Goal: Task Accomplishment & Management: Complete application form

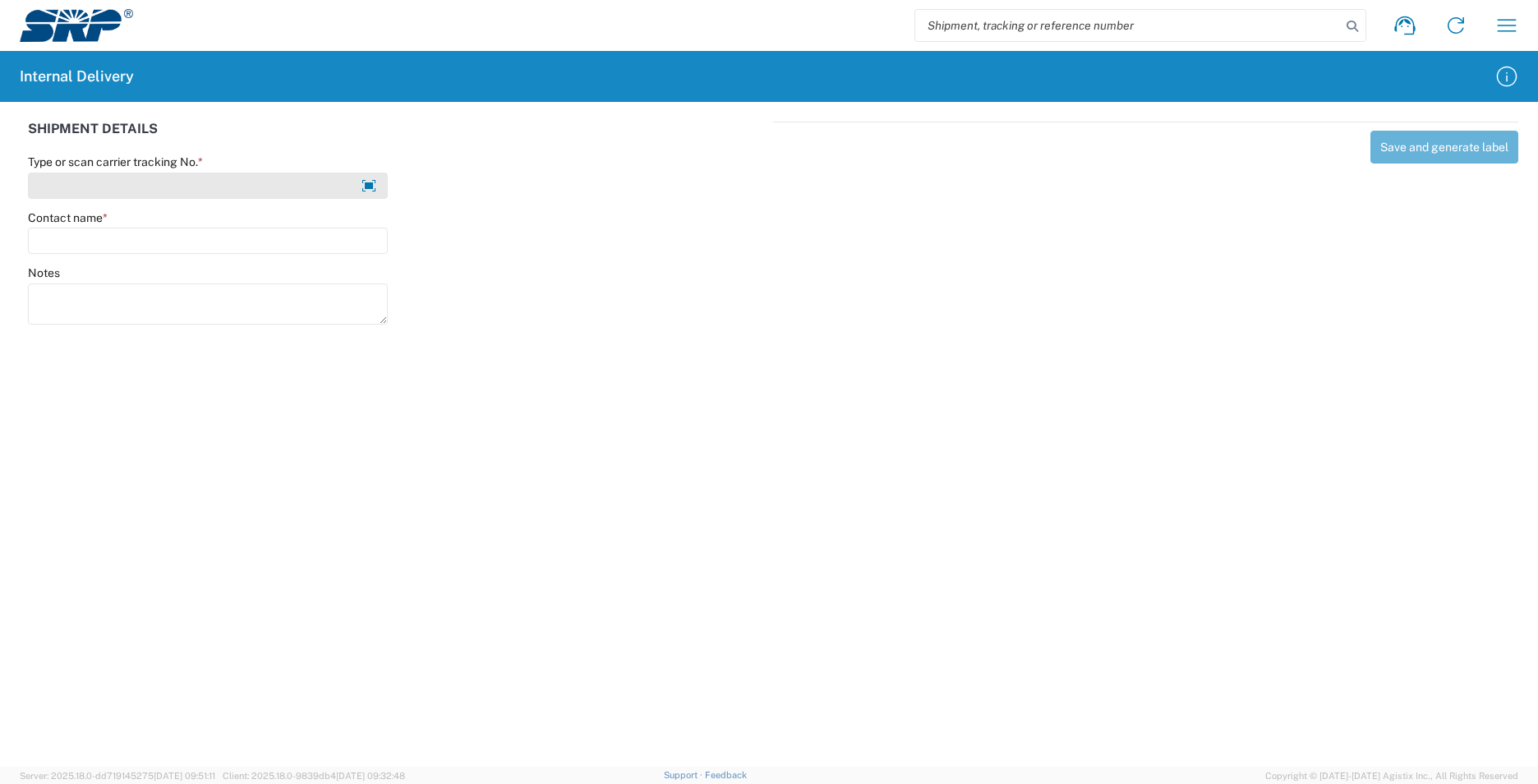
click at [107, 180] on input "Type or scan carrier tracking No. *" at bounding box center [208, 185] width 360 height 26
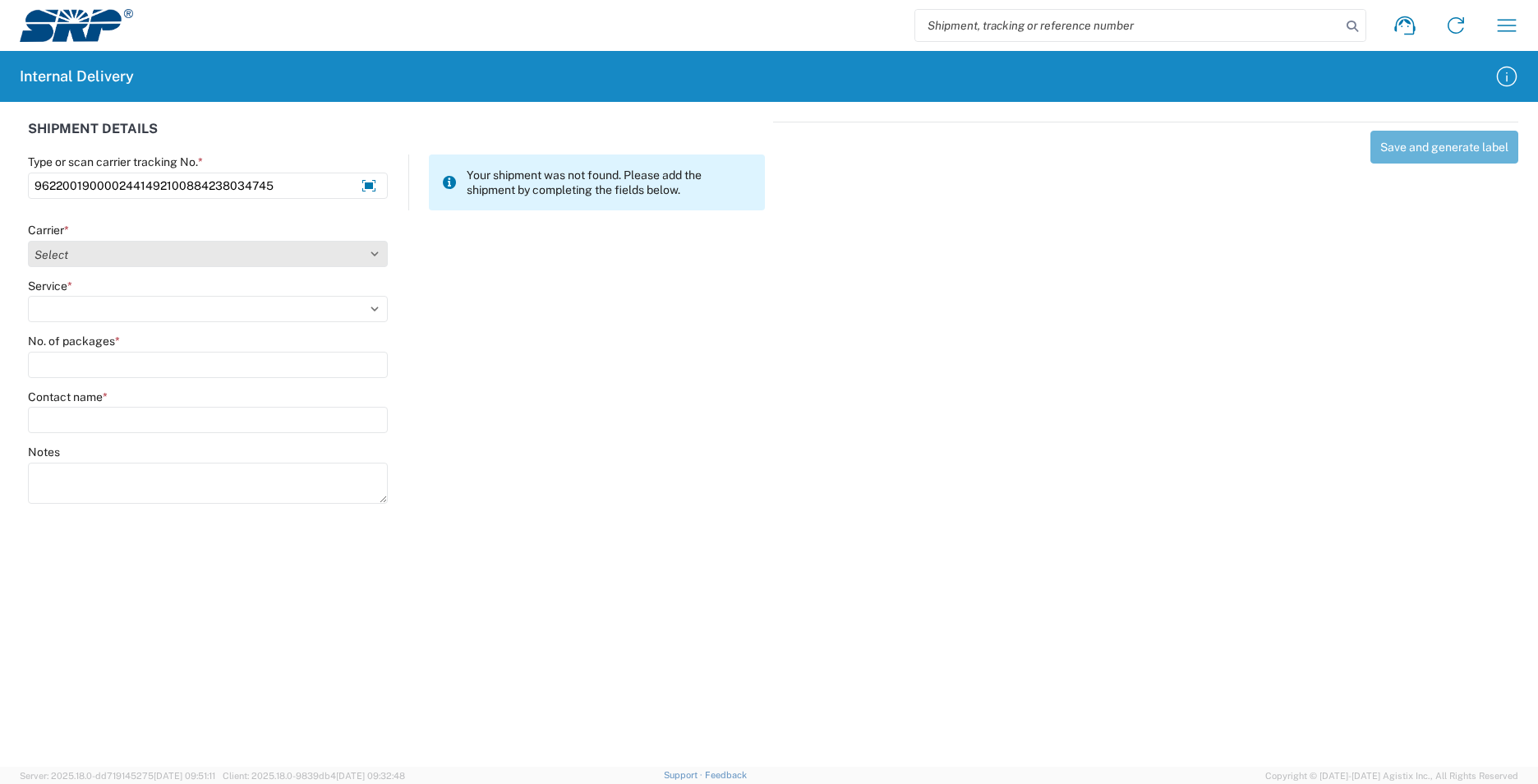
type input "9622001900002441492100884238034745"
click at [90, 258] on select "Select AcctPay Amazon Logistics ATI Trucking BC Dimerco Logistics Empire Southw…" at bounding box center [208, 253] width 360 height 26
select select "5"
click at [28, 240] on select "Select AcctPay Amazon Logistics ATI Trucking BC Dimerco Logistics Empire Southw…" at bounding box center [208, 253] width 360 height 26
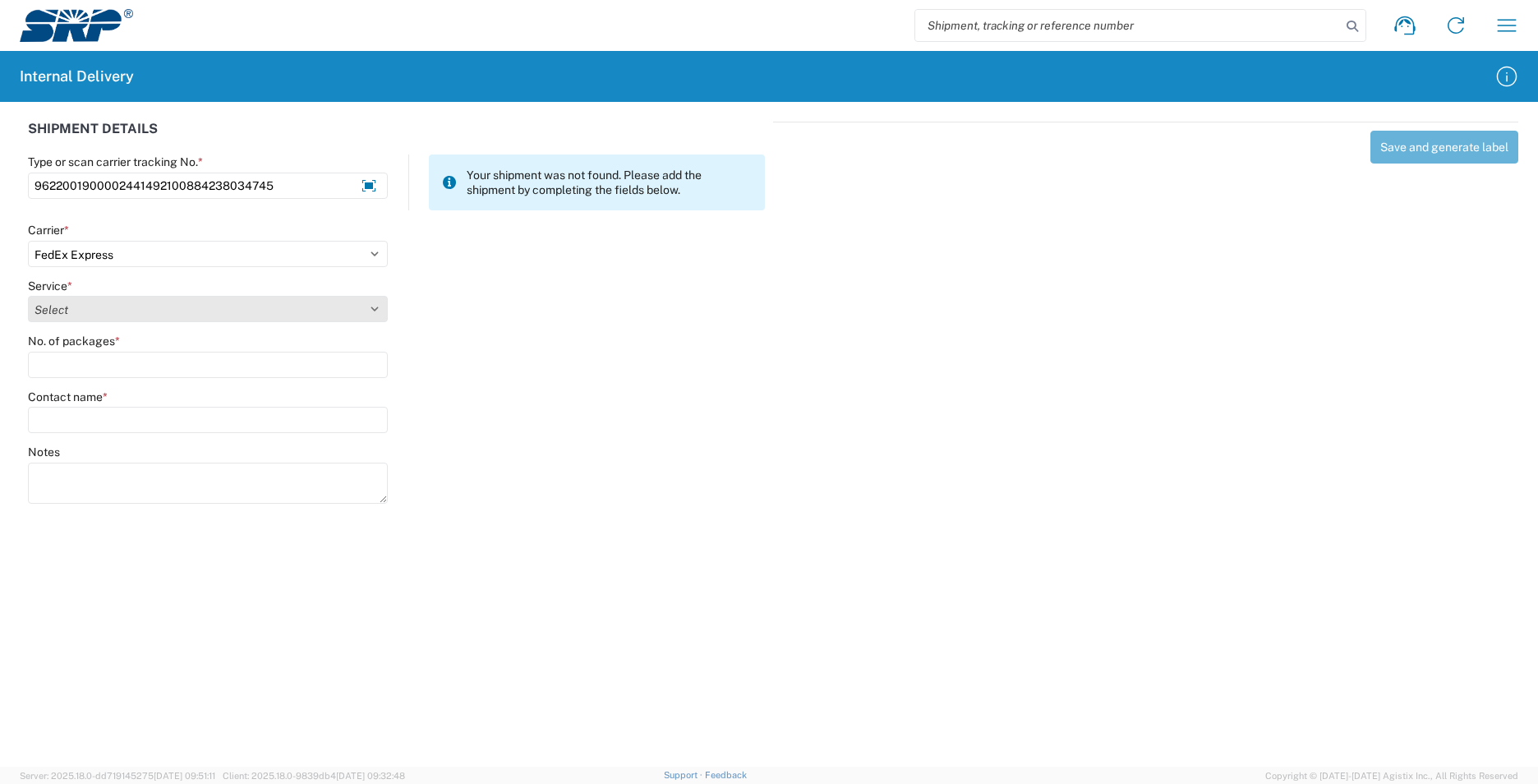
click at [67, 308] on select "Select 1Day Freight 2Day 2Day AM 2Day AM One Rate 2Day Freight 2Day One Rate 3 …" at bounding box center [208, 309] width 360 height 26
select select "12"
click at [67, 308] on select "Select 1Day Freight 2Day 2Day AM 2Day AM One Rate 2Day Freight 2Day One Rate 3 …" at bounding box center [208, 309] width 360 height 26
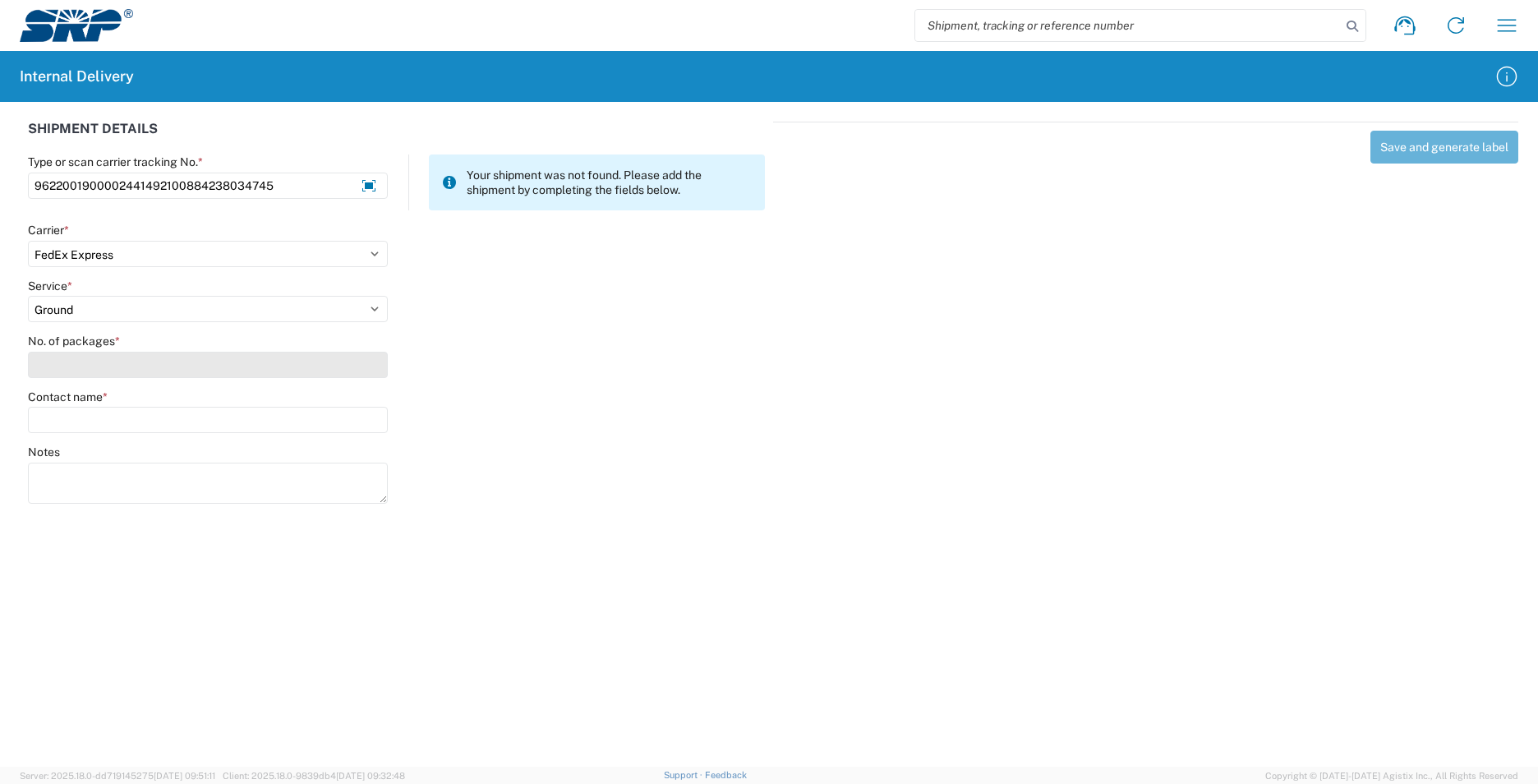
click at [82, 369] on input "No. of packages *" at bounding box center [208, 364] width 360 height 26
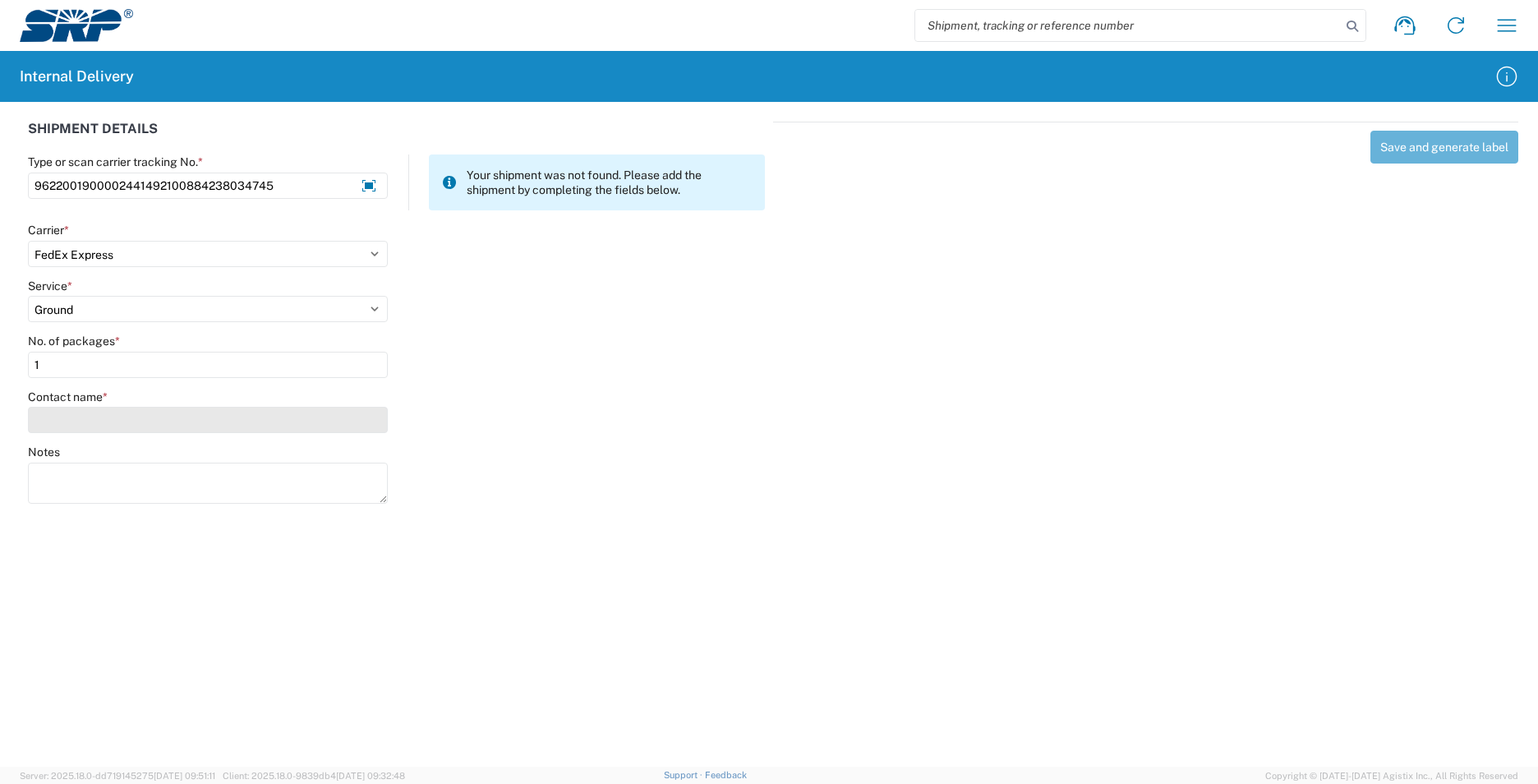
type input "1"
click at [77, 408] on input "Contact name *" at bounding box center [208, 420] width 360 height 26
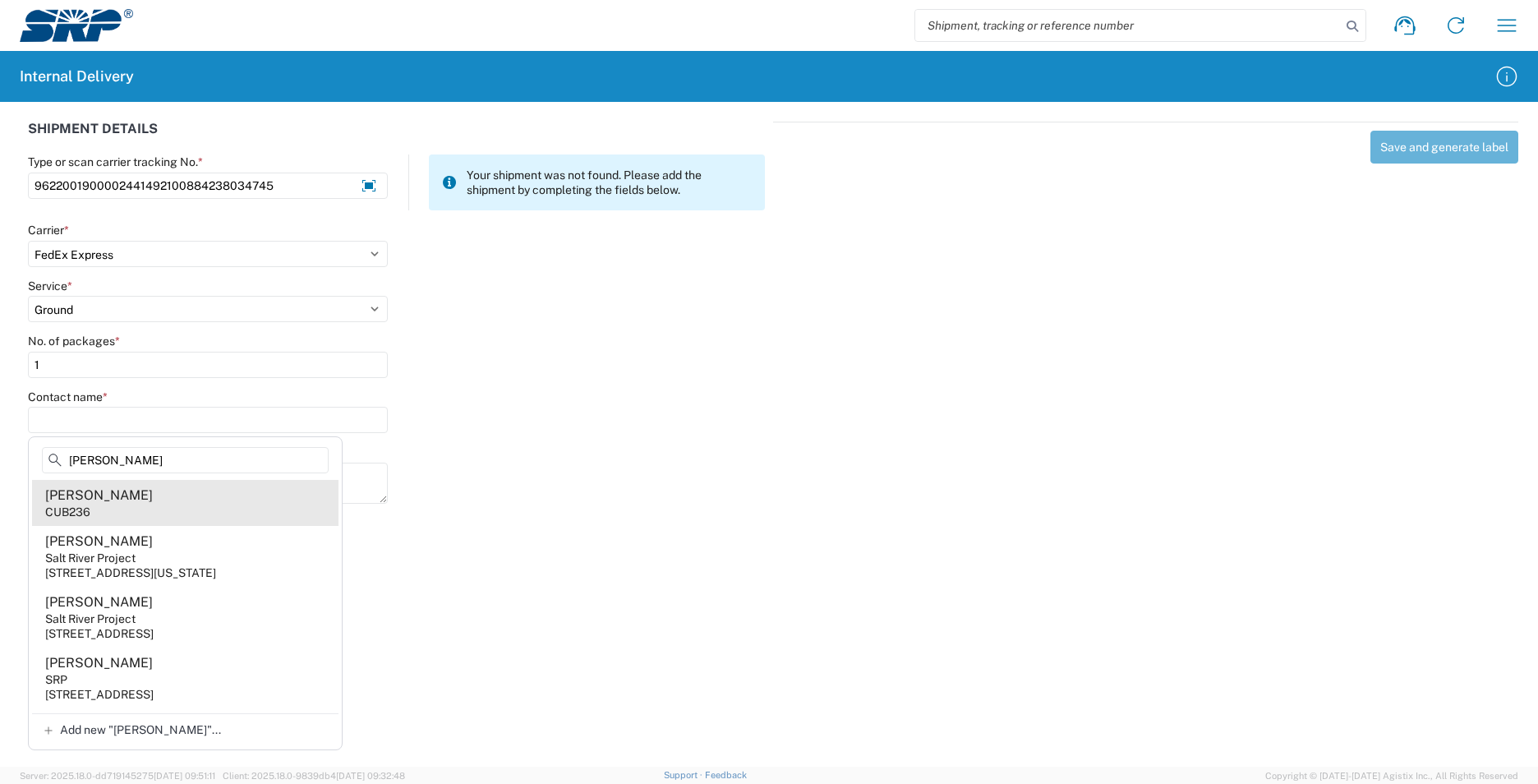
type input "[PERSON_NAME]"
click at [189, 492] on agx-address-suggestion-item "[PERSON_NAME] CUB236" at bounding box center [185, 503] width 306 height 46
type input "[PERSON_NAME]"
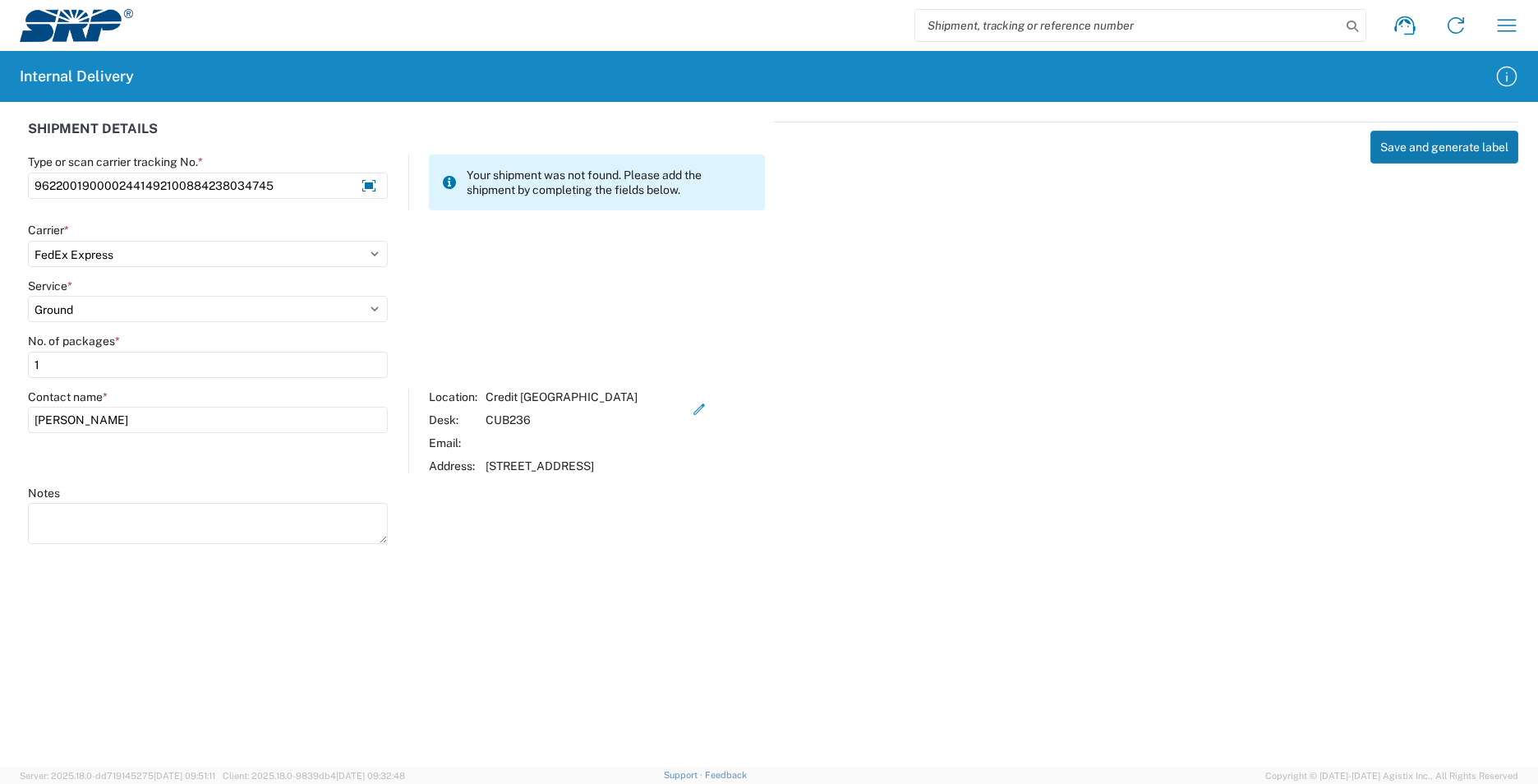
click at [1397, 148] on button "Save and generate label" at bounding box center [1444, 147] width 148 height 33
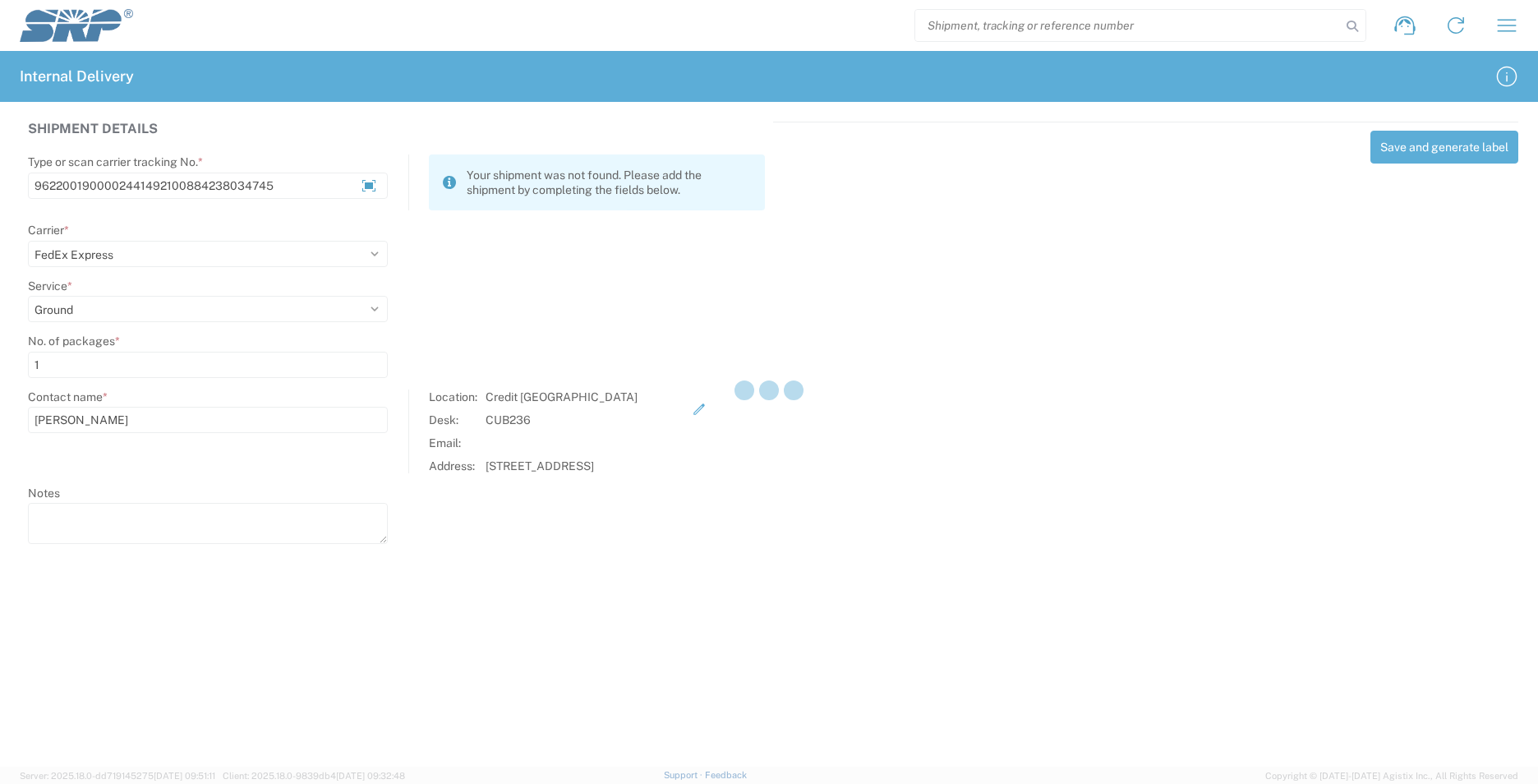
select select
